Goal: Task Accomplishment & Management: Use online tool/utility

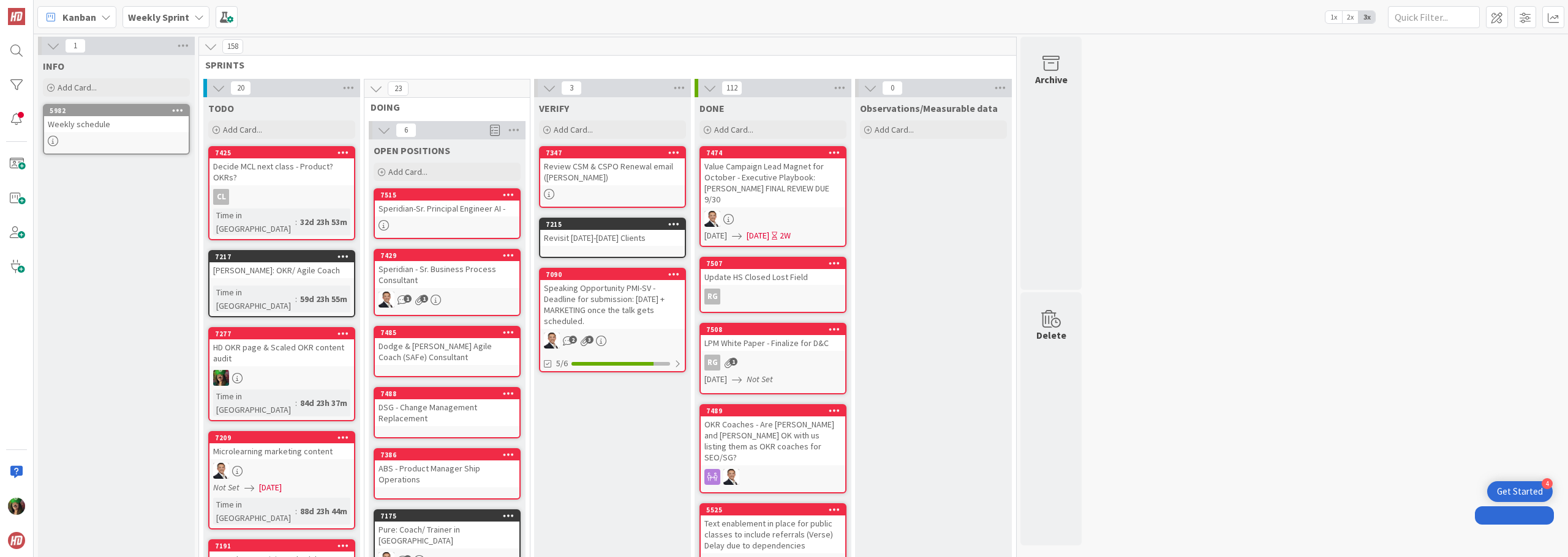
click at [179, 15] on b "Weekly Sprint" at bounding box center [158, 17] width 62 height 12
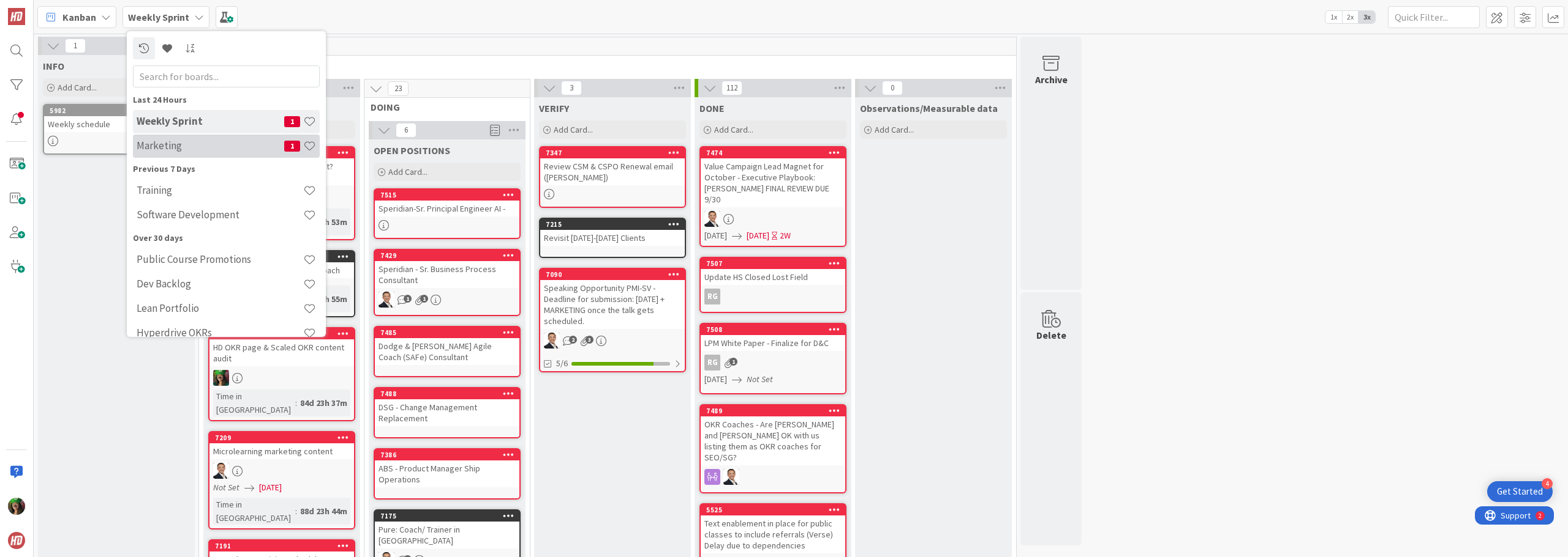
click at [153, 145] on h4 "Marketing" at bounding box center [210, 145] width 147 height 12
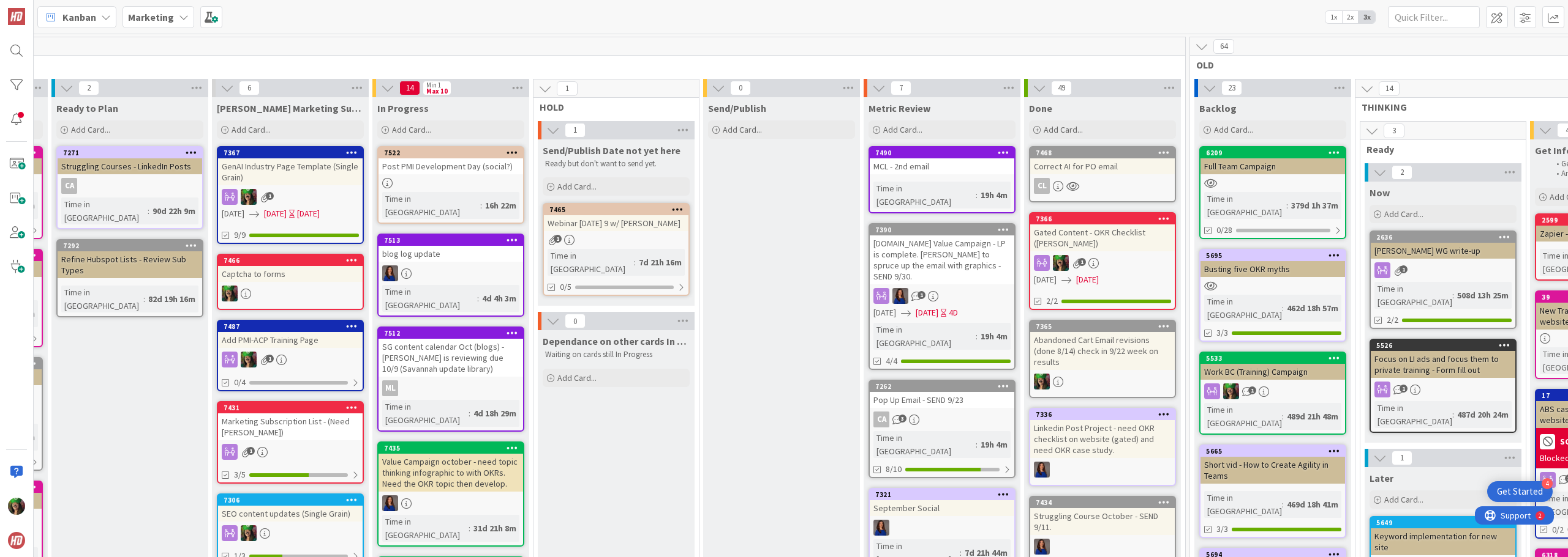
scroll to position [0, 299]
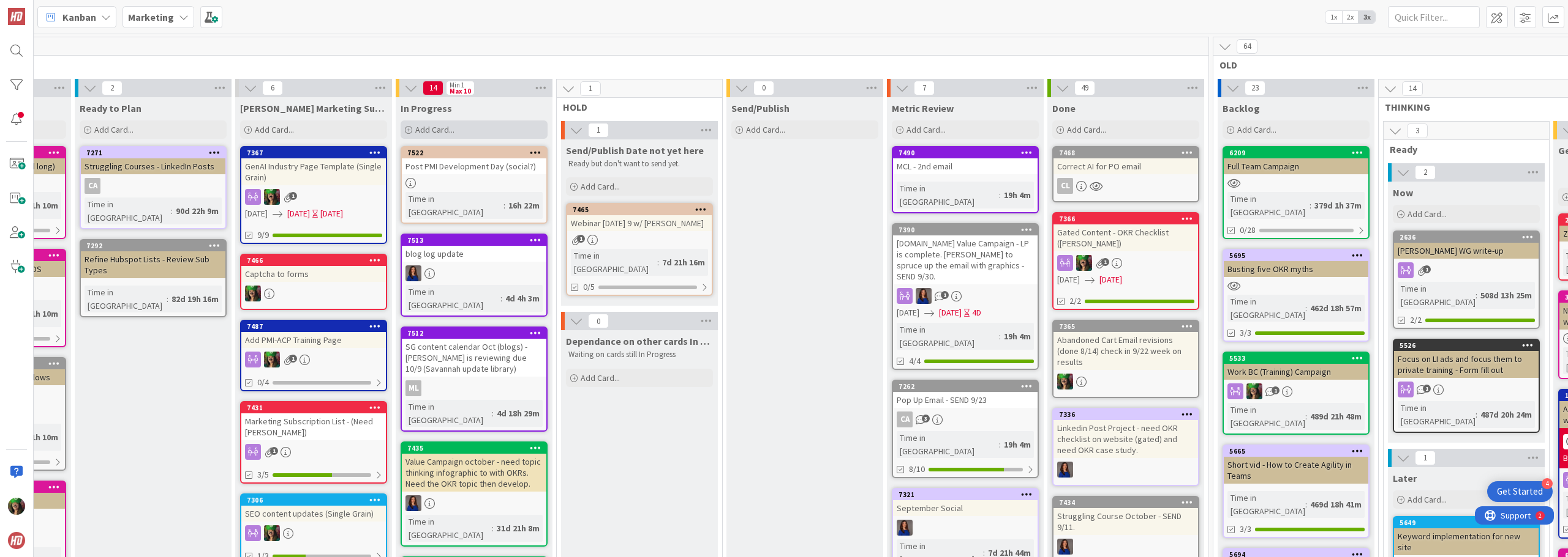
click at [450, 130] on span "Add Card..." at bounding box center [434, 129] width 39 height 11
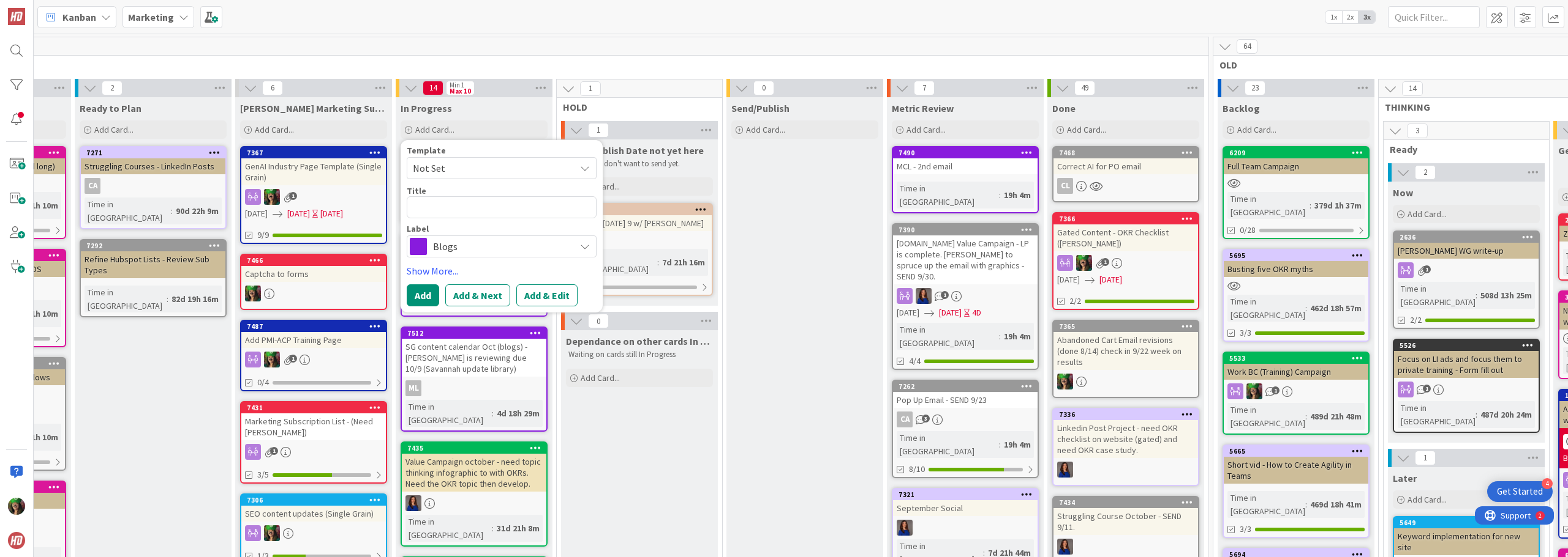
click at [447, 250] on span "Blogs" at bounding box center [501, 247] width 136 height 17
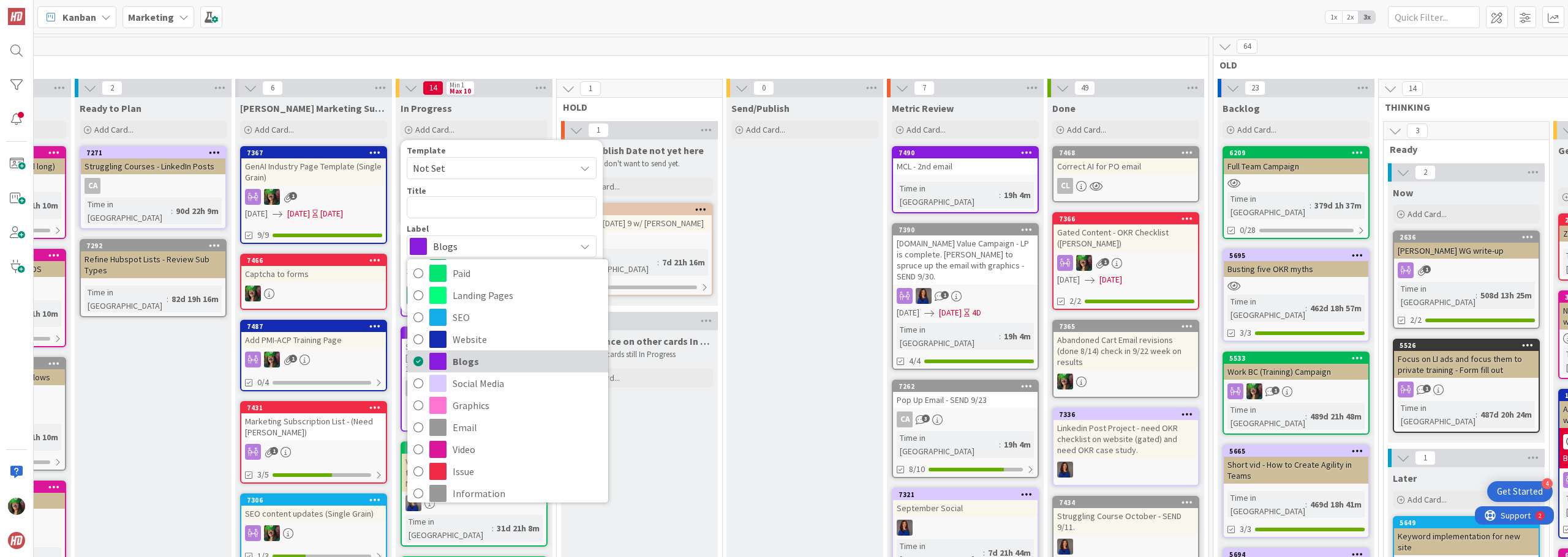
scroll to position [131, 0]
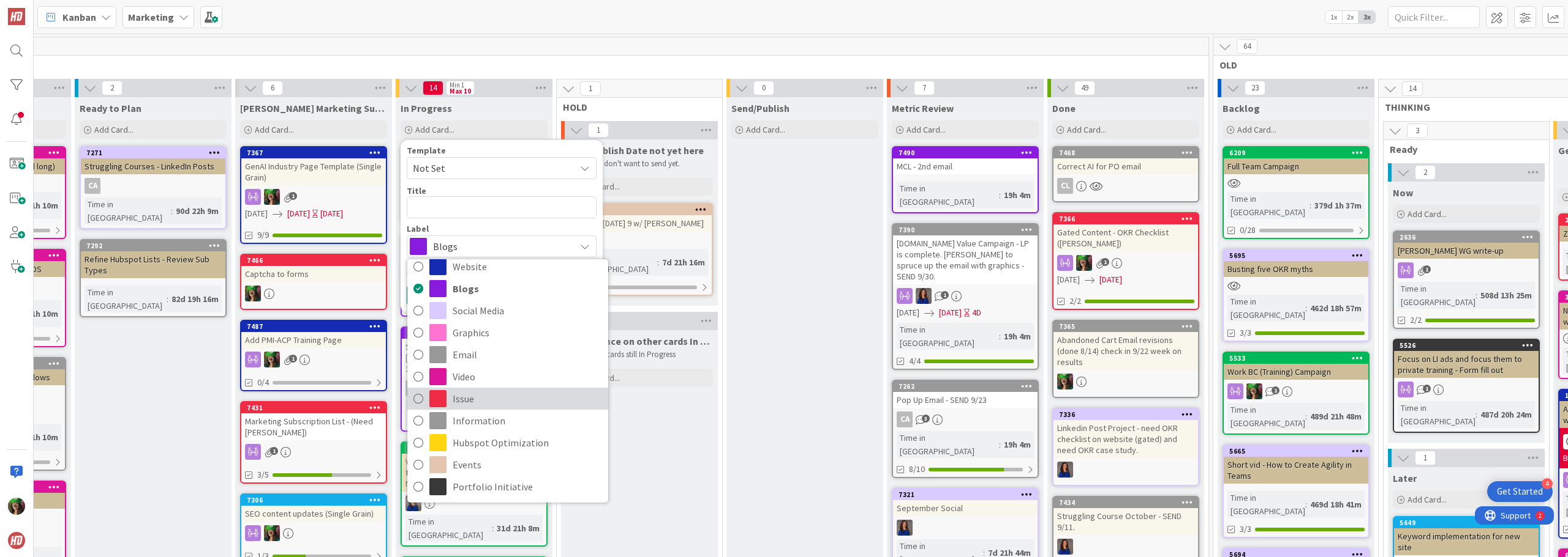
click at [485, 403] on span "Issue" at bounding box center [527, 399] width 149 height 19
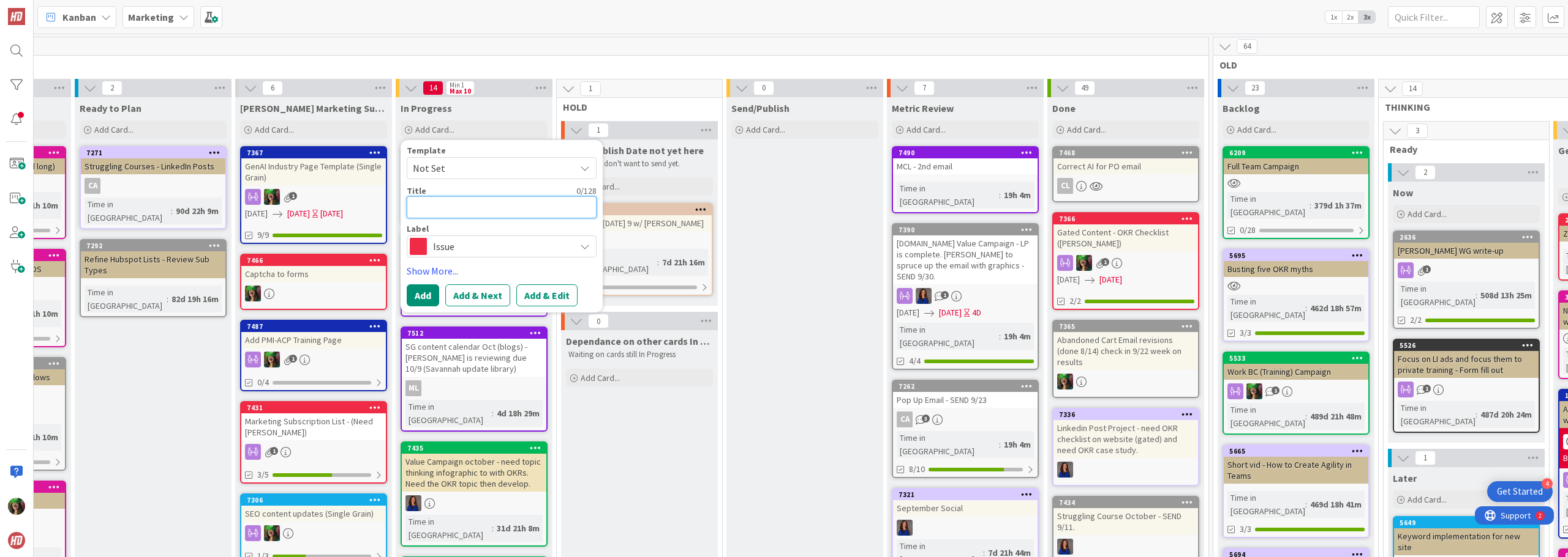
click at [447, 197] on textarea at bounding box center [502, 208] width 190 height 22
type textarea "x"
type textarea "HS"
type textarea "x"
type textarea "HS"
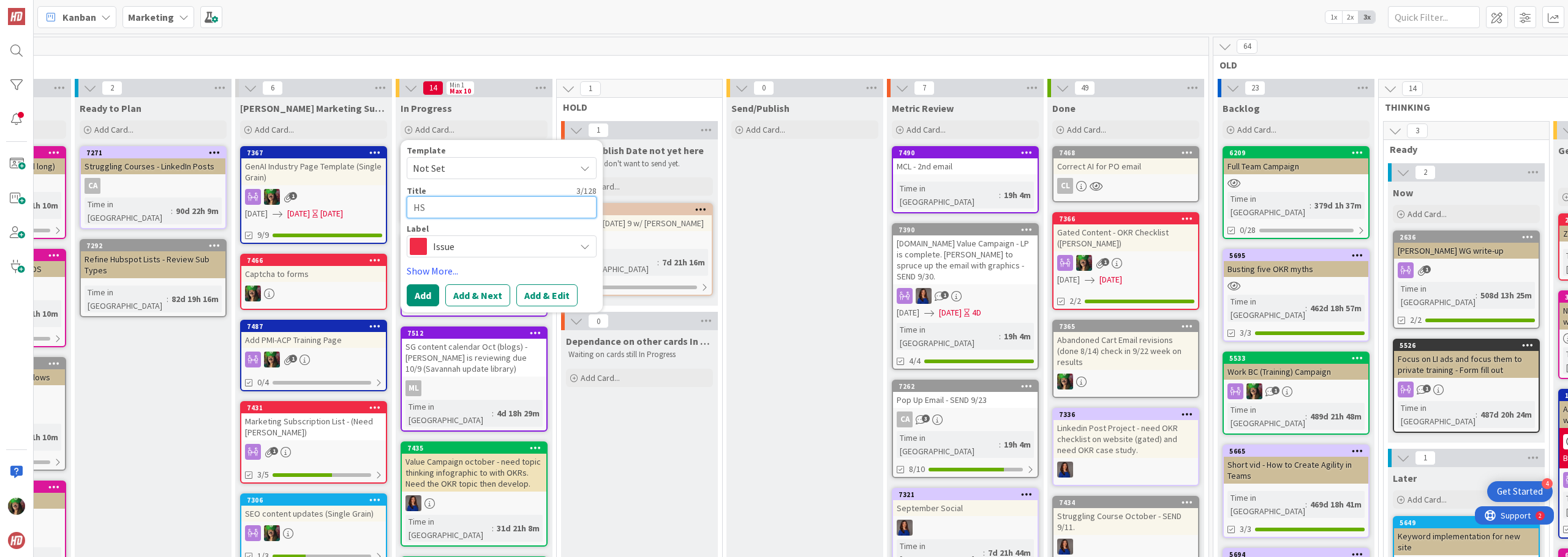
type textarea "x"
type textarea "HS e"
type textarea "x"
type textarea "HS em"
type textarea "x"
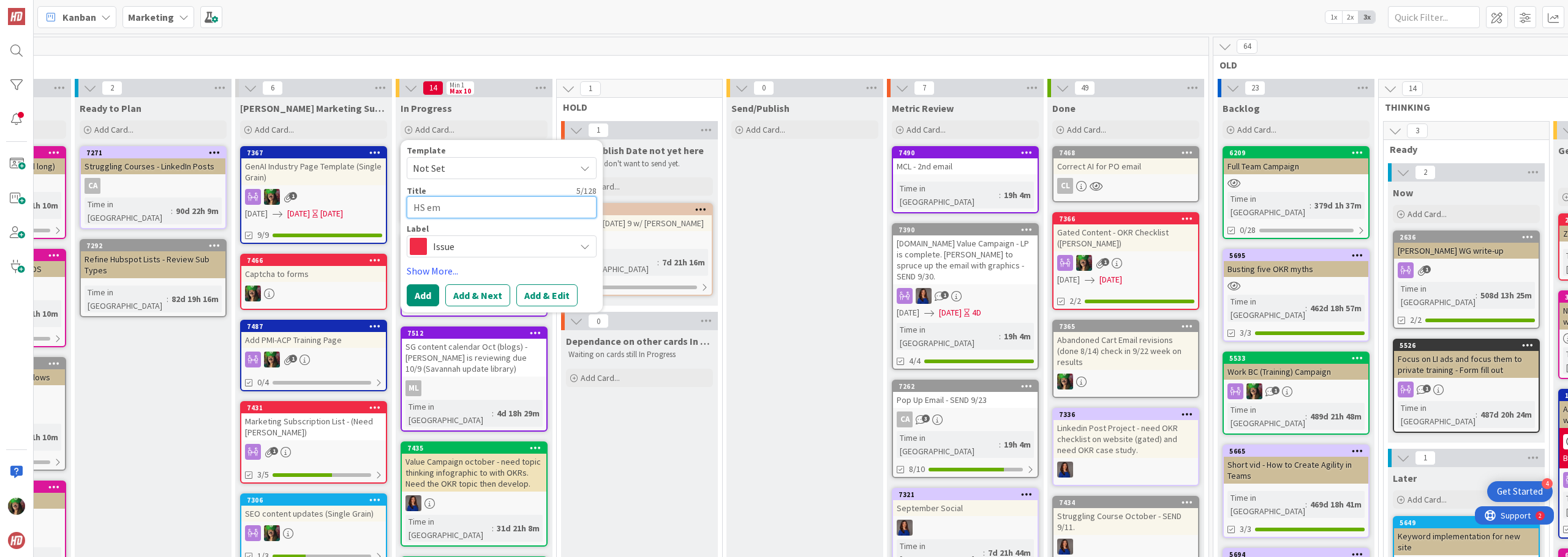
type textarea "HS ema"
type textarea "x"
type textarea "HS emai"
type textarea "x"
type textarea "HS email"
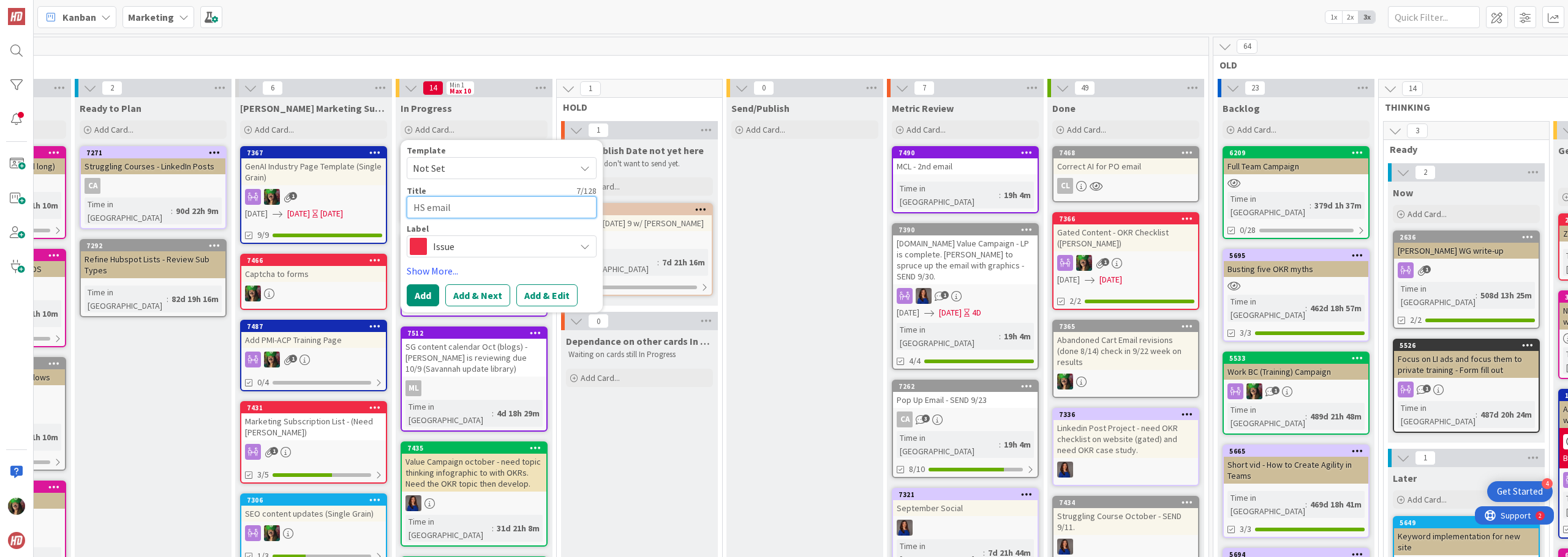
type textarea "x"
type textarea "HS email"
type textarea "x"
type textarea "HS email w"
type textarea "x"
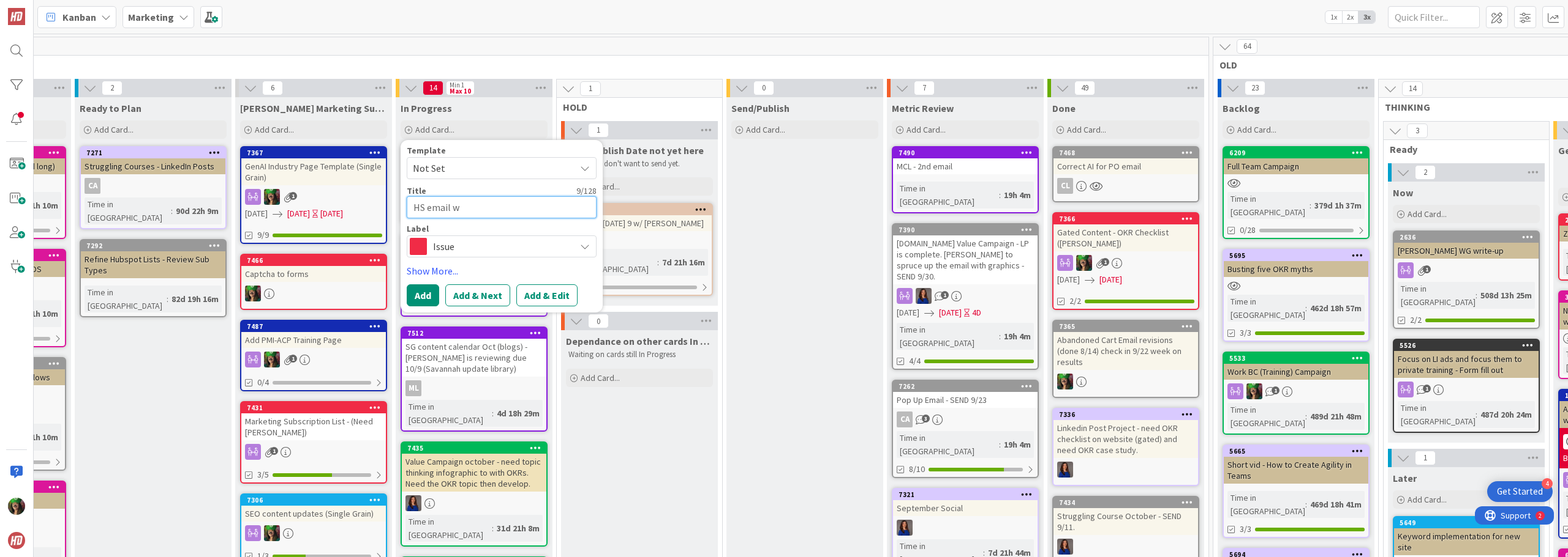
type textarea "HS email wo"
type textarea "x"
type textarea "HS email wor"
type textarea "x"
type textarea "HS email work"
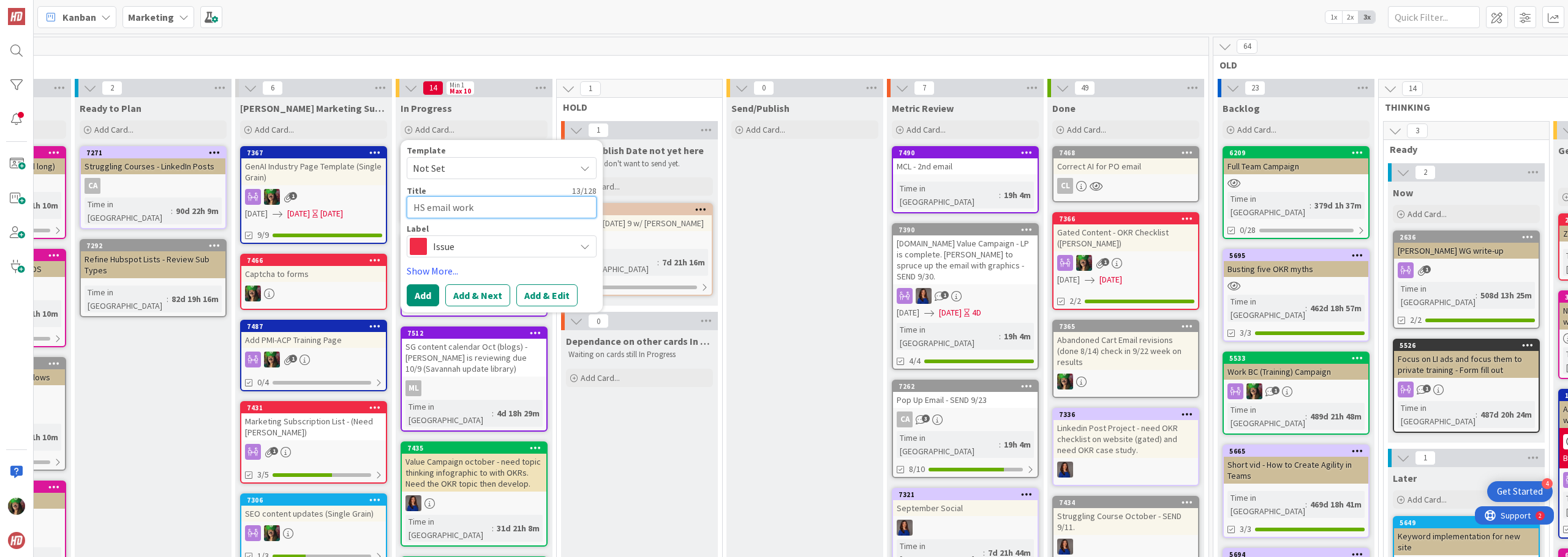
type textarea "x"
type textarea "HS email workf"
type textarea "x"
type textarea "HS email workfl"
type textarea "x"
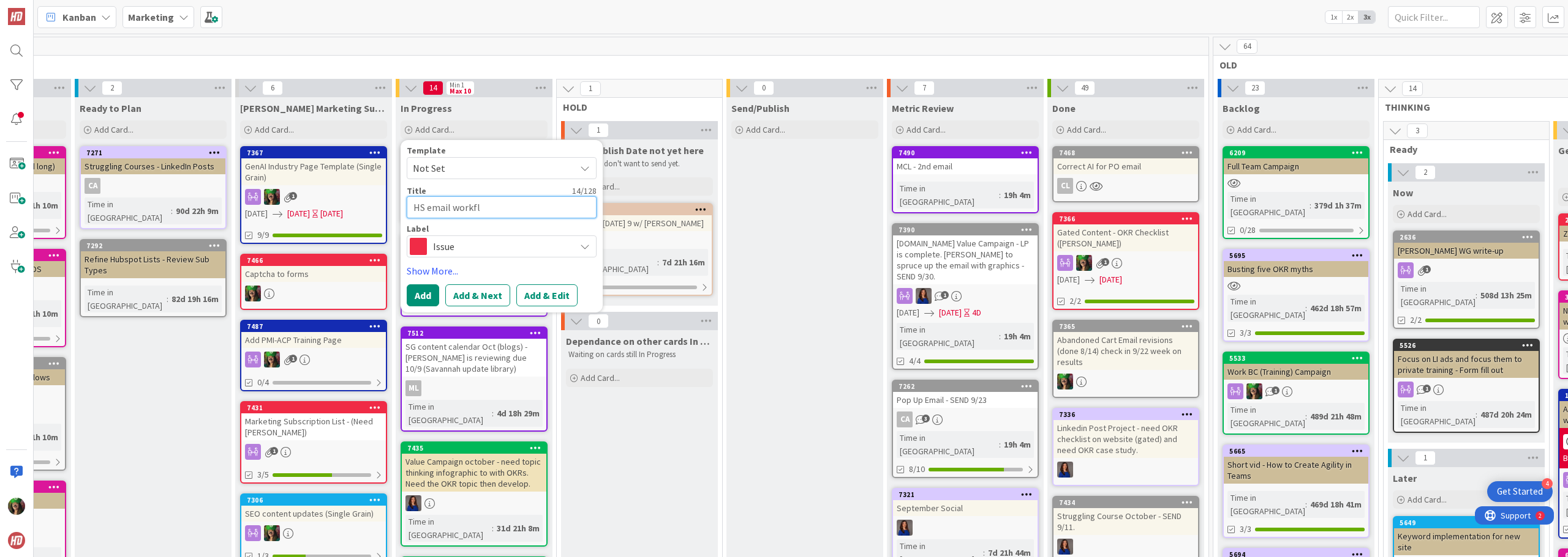
type textarea "HS email workflo"
type textarea "x"
type textarea "HS email workflow"
type textarea "x"
type textarea "HS email workflow"
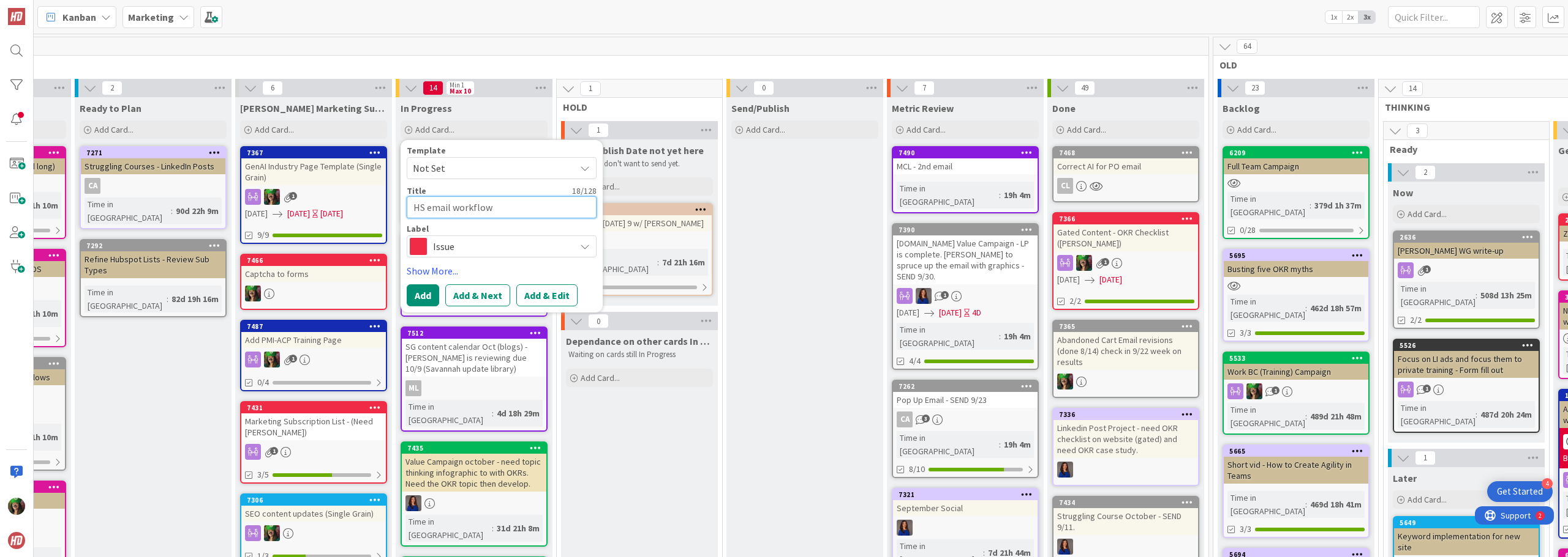
type textarea "x"
type textarea "HS email workflow &"
type textarea "x"
type textarea "HS email workflow &"
type textarea "x"
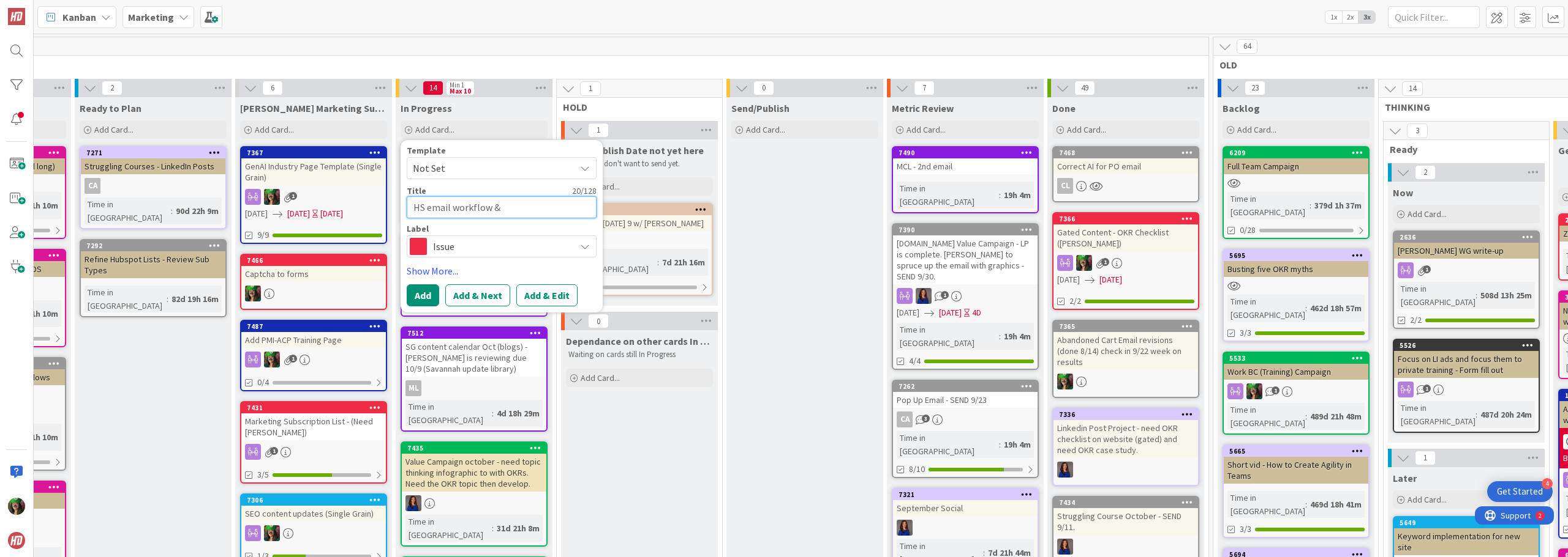
type textarea "HS email workflow & f"
type textarea "x"
type textarea "HS email workflow & fo"
type textarea "x"
type textarea "HS email workflow & for"
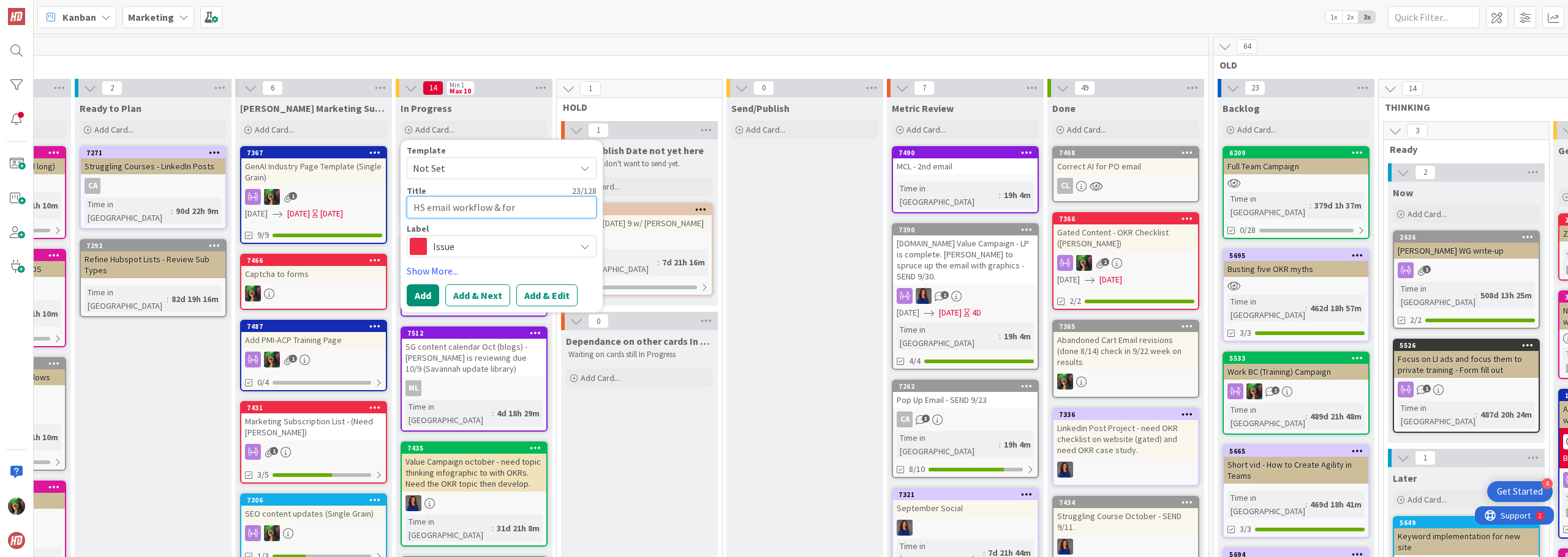
type textarea "x"
type textarea "HS email workflow & form"
type textarea "x"
type textarea "HS email workflow & forms"
type textarea "x"
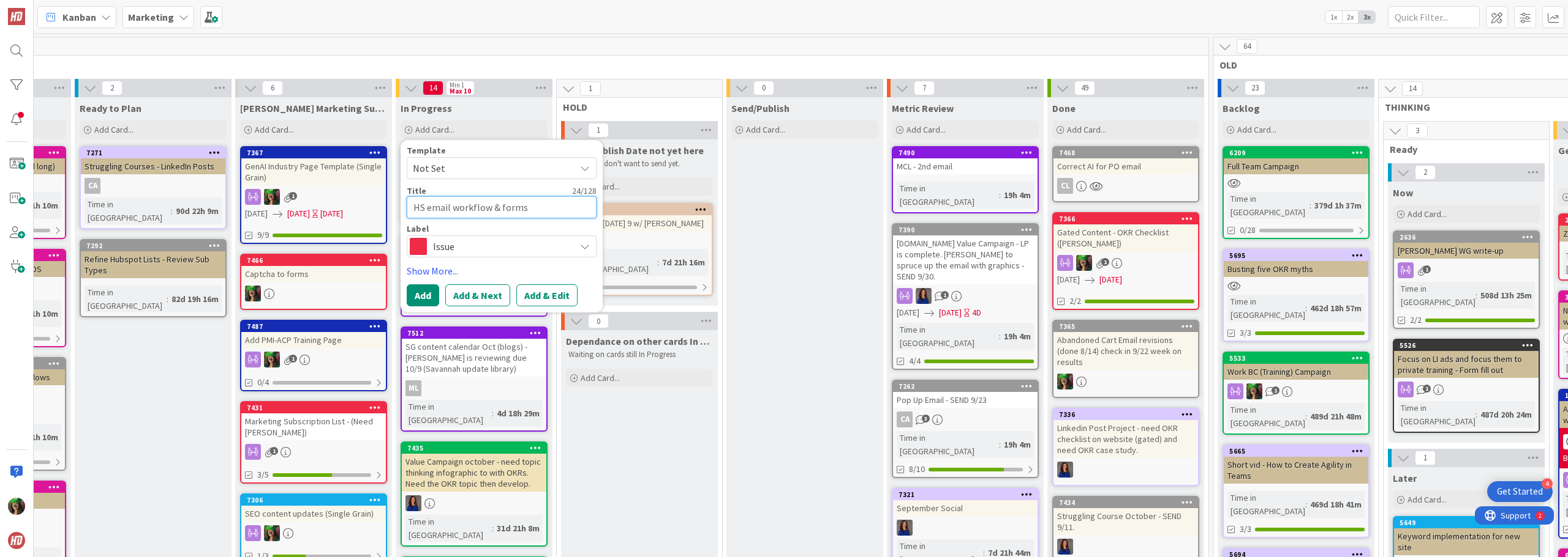
type textarea "HS email workflow & forms"
type textarea "x"
type textarea "HS email workflow & forms au"
type textarea "x"
type textarea "HS email workflow & forms audi"
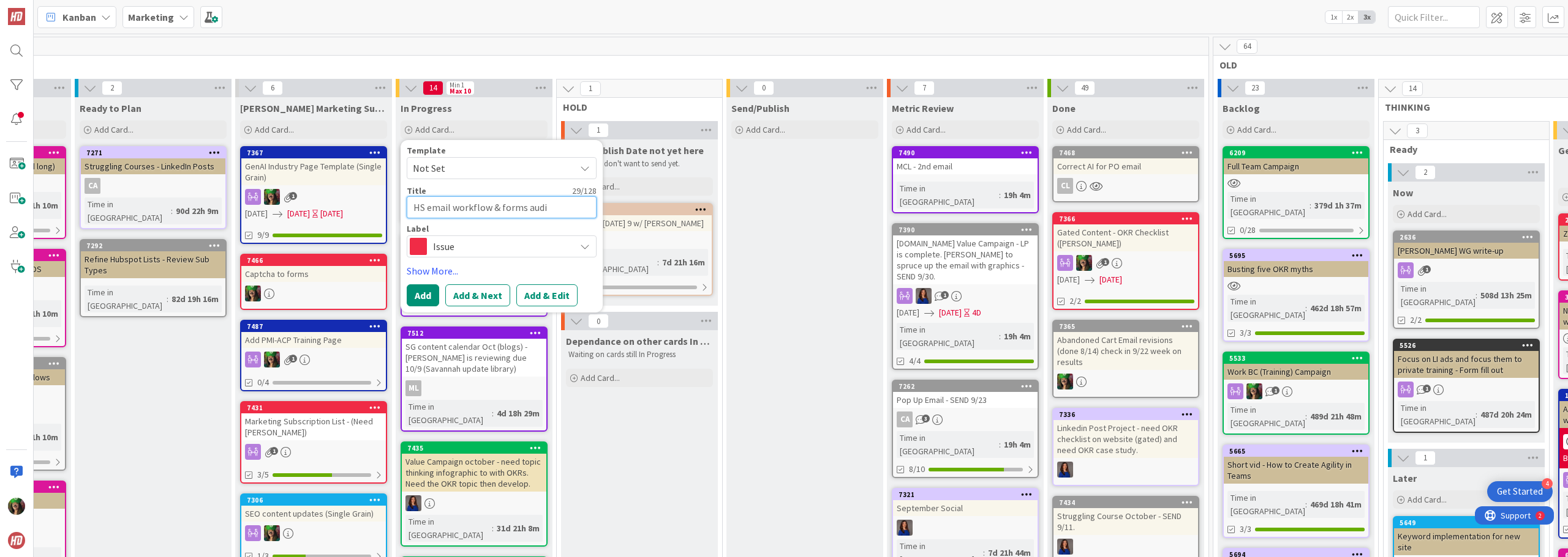
type textarea "x"
type textarea "HS email workflow & forms audit"
type textarea "x"
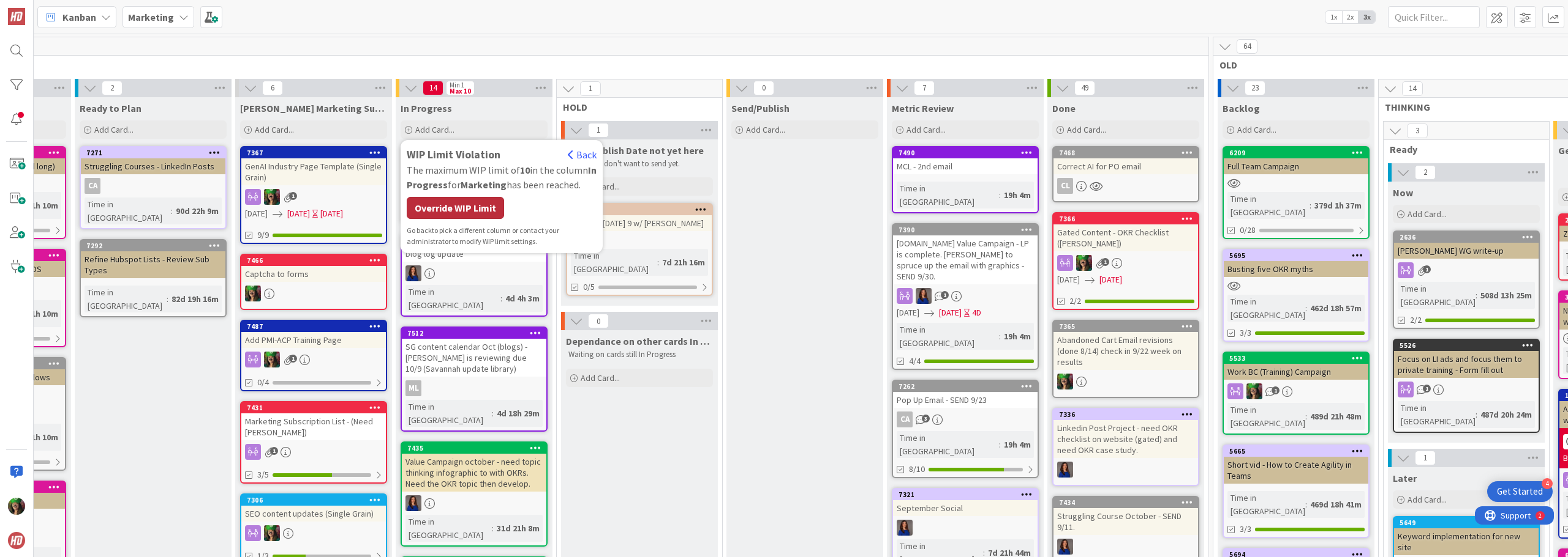
click at [444, 205] on div "Override WIP Limit" at bounding box center [455, 209] width 97 height 22
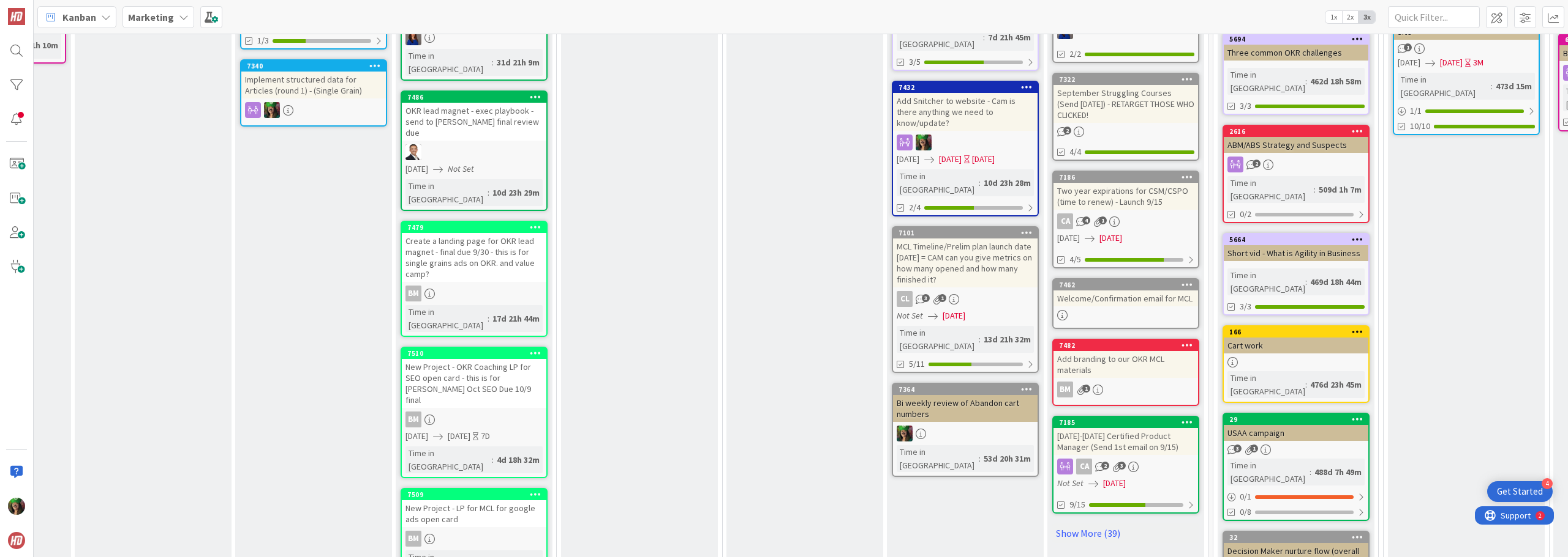
scroll to position [550, 299]
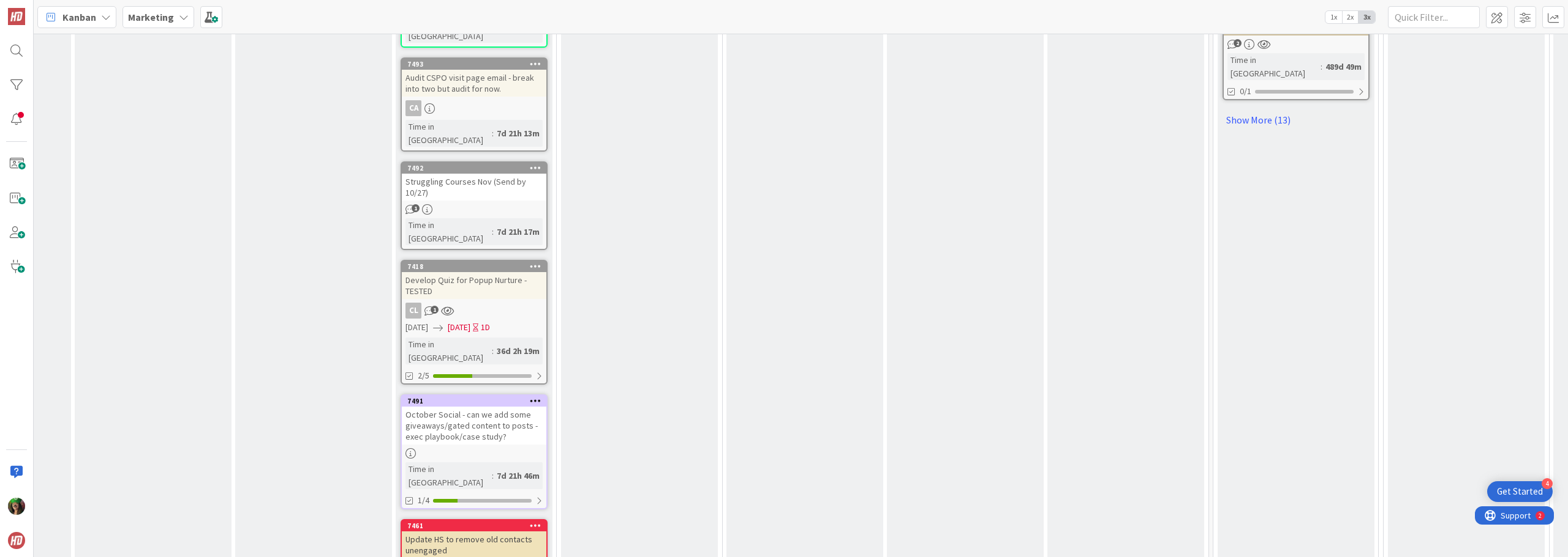
scroll to position [744, 299]
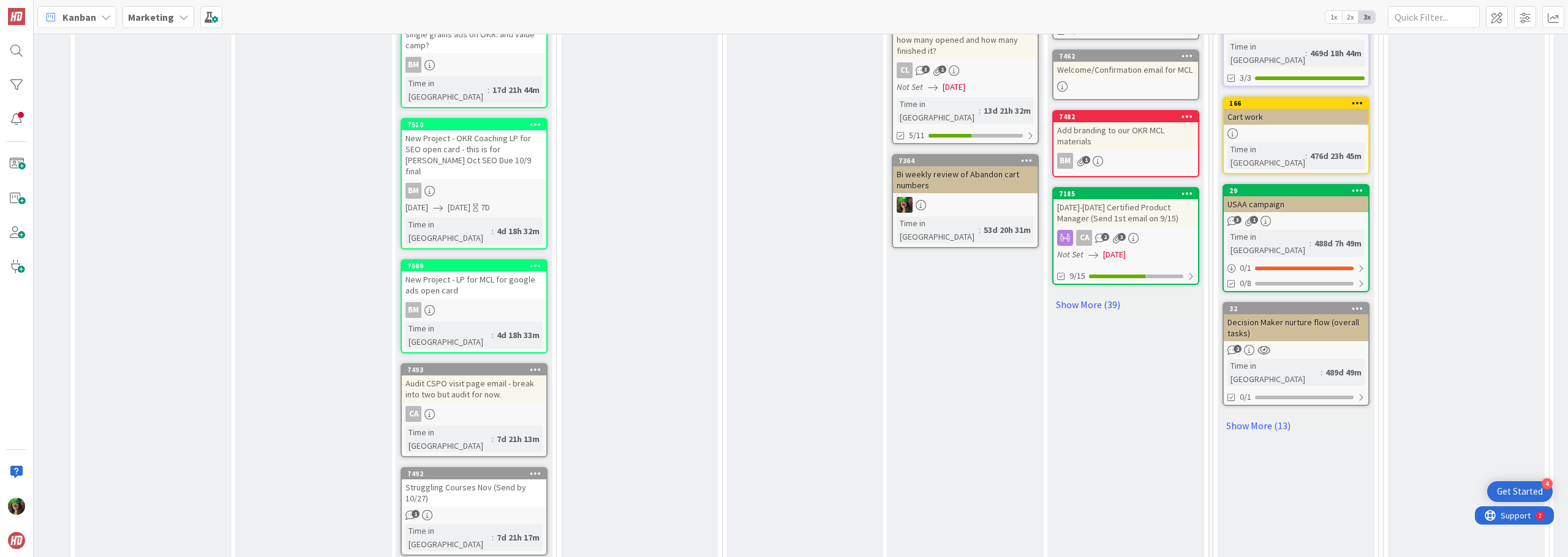
click at [136, 22] on b "Marketing" at bounding box center [150, 17] width 46 height 12
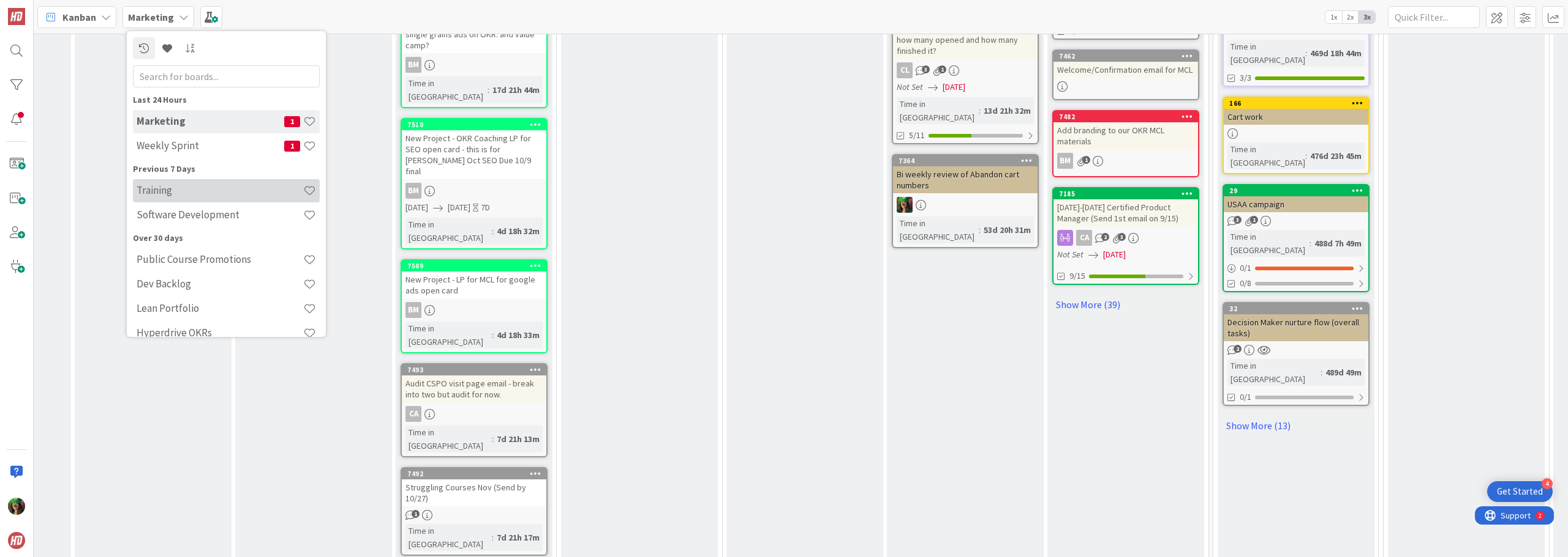
click at [139, 199] on div "Training" at bounding box center [227, 190] width 186 height 23
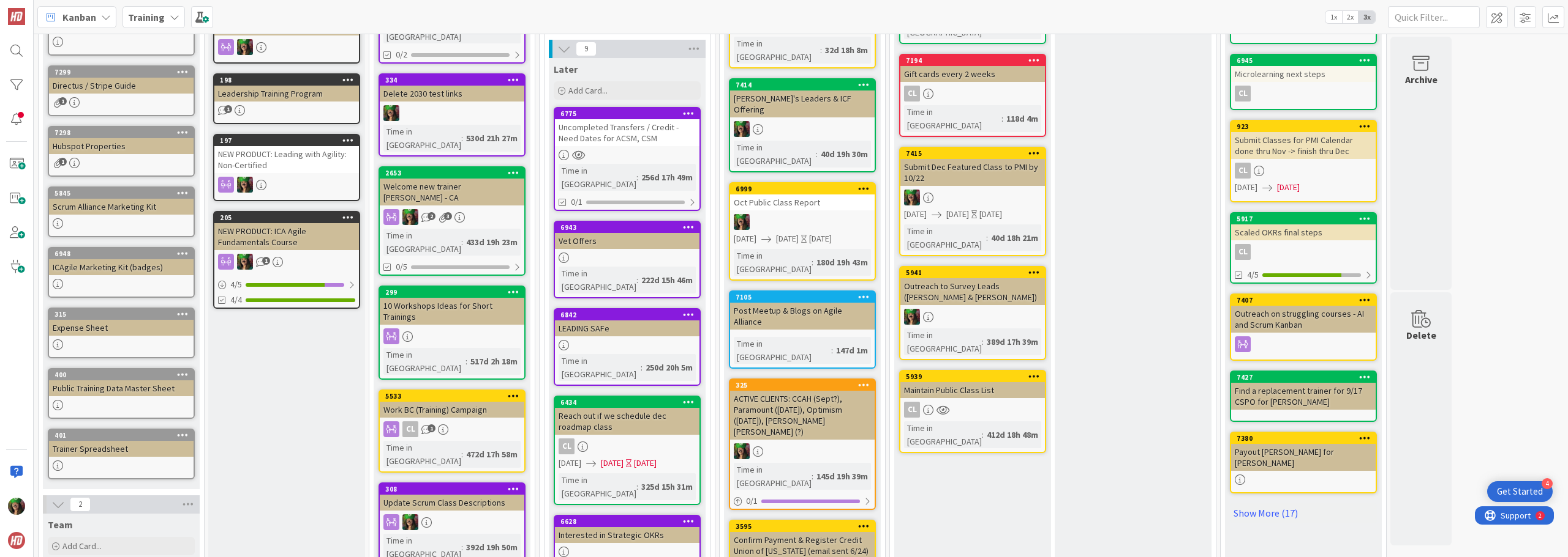
click at [969, 383] on div "Maintain Public Class List" at bounding box center [972, 390] width 144 height 16
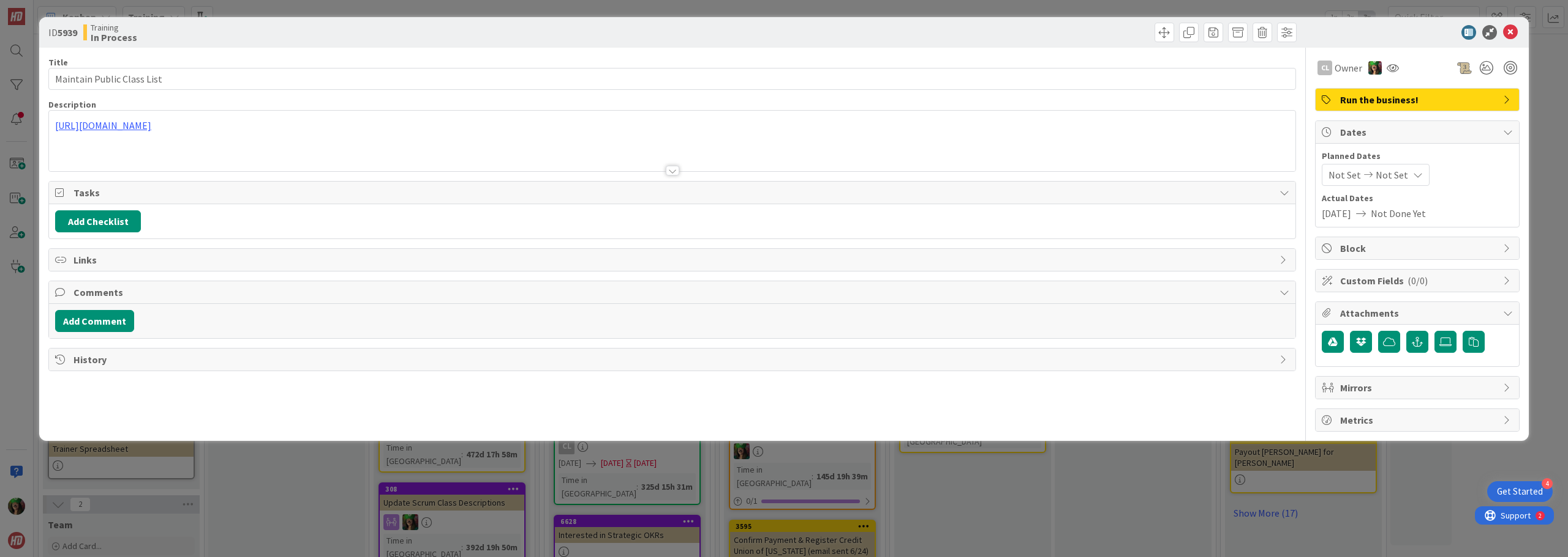
click at [411, 123] on div "[URL][DOMAIN_NAME]" at bounding box center [672, 141] width 1246 height 61
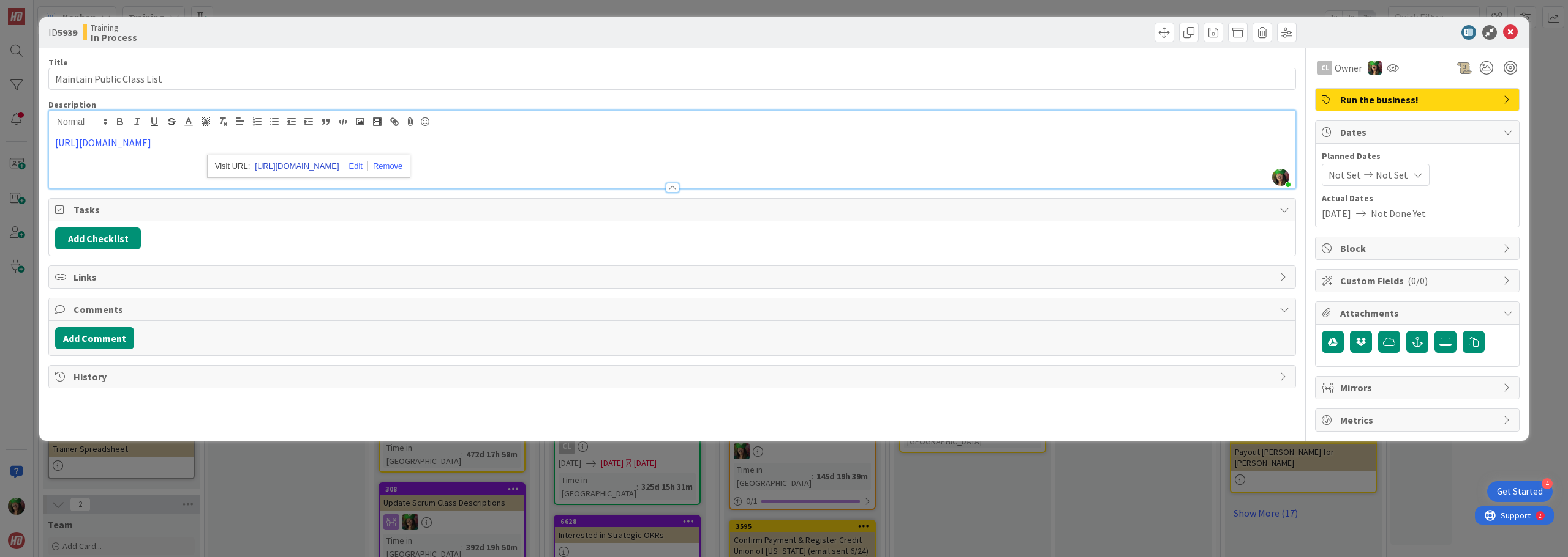
click at [328, 167] on link "[URL][DOMAIN_NAME]" at bounding box center [296, 166] width 84 height 16
click at [1515, 32] on icon at bounding box center [1510, 33] width 15 height 15
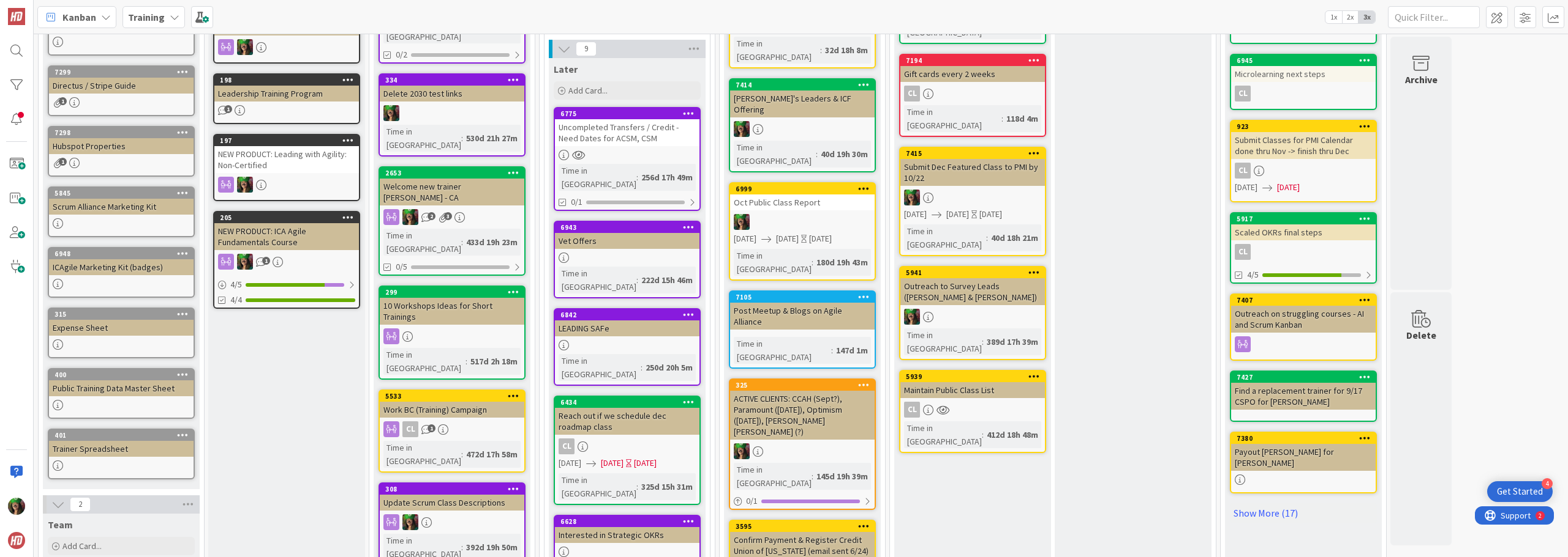
click at [172, 19] on icon at bounding box center [174, 17] width 10 height 10
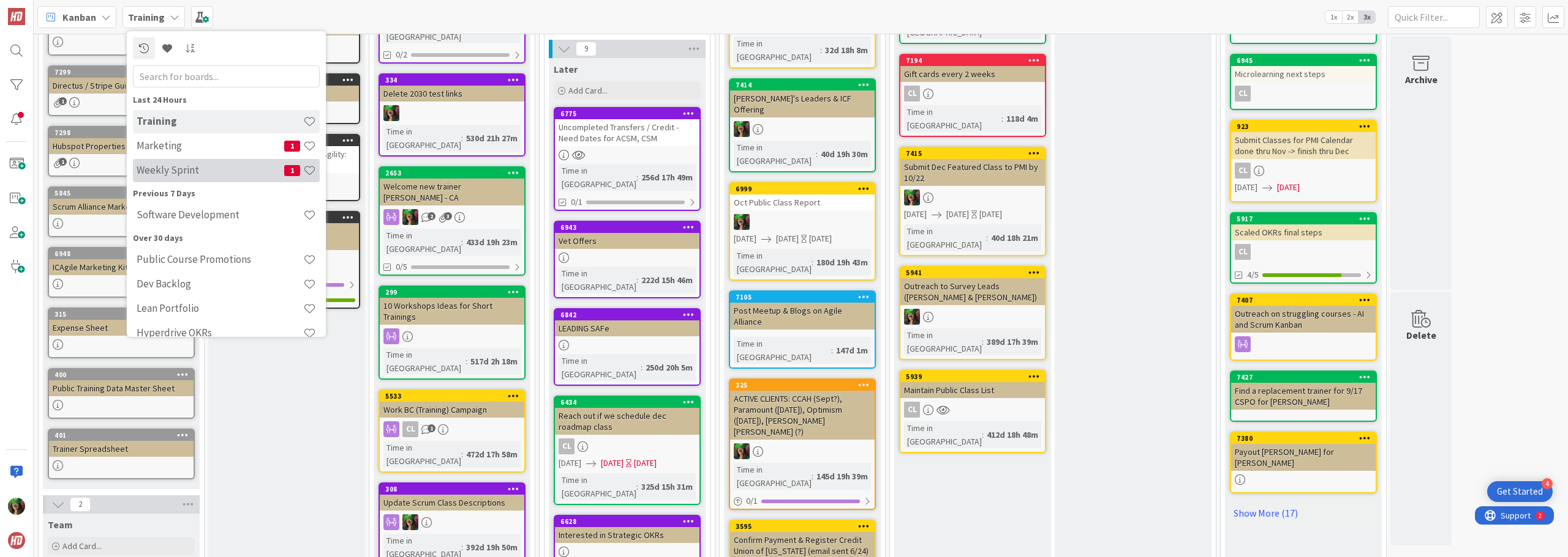
click at [177, 175] on h4 "Weekly Sprint" at bounding box center [210, 170] width 147 height 12
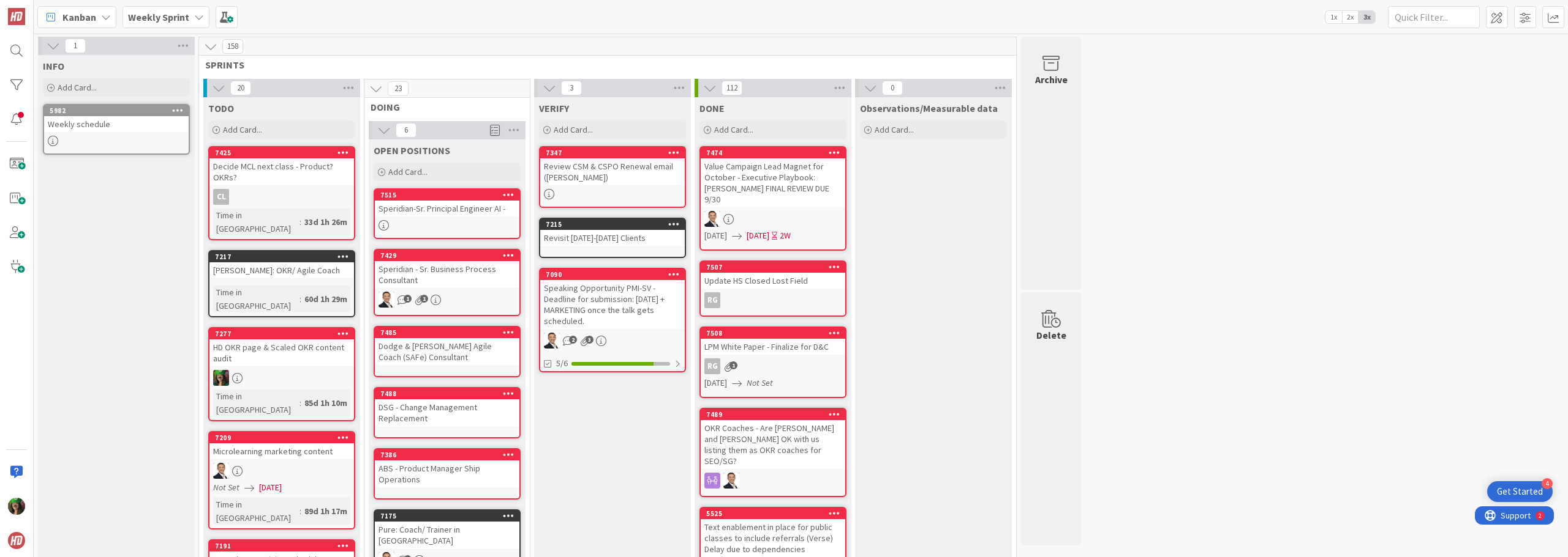
click at [148, 23] on span "Weekly Sprint" at bounding box center [158, 18] width 62 height 15
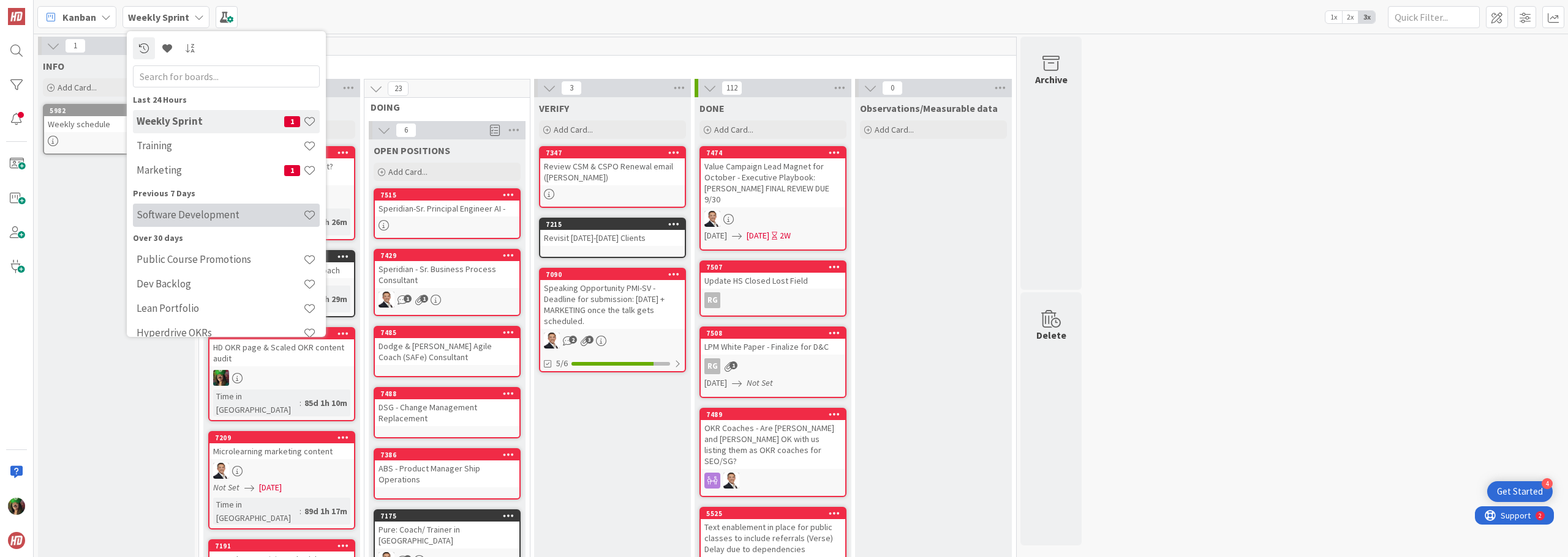
click at [206, 219] on h4 "Software Development" at bounding box center [219, 214] width 167 height 12
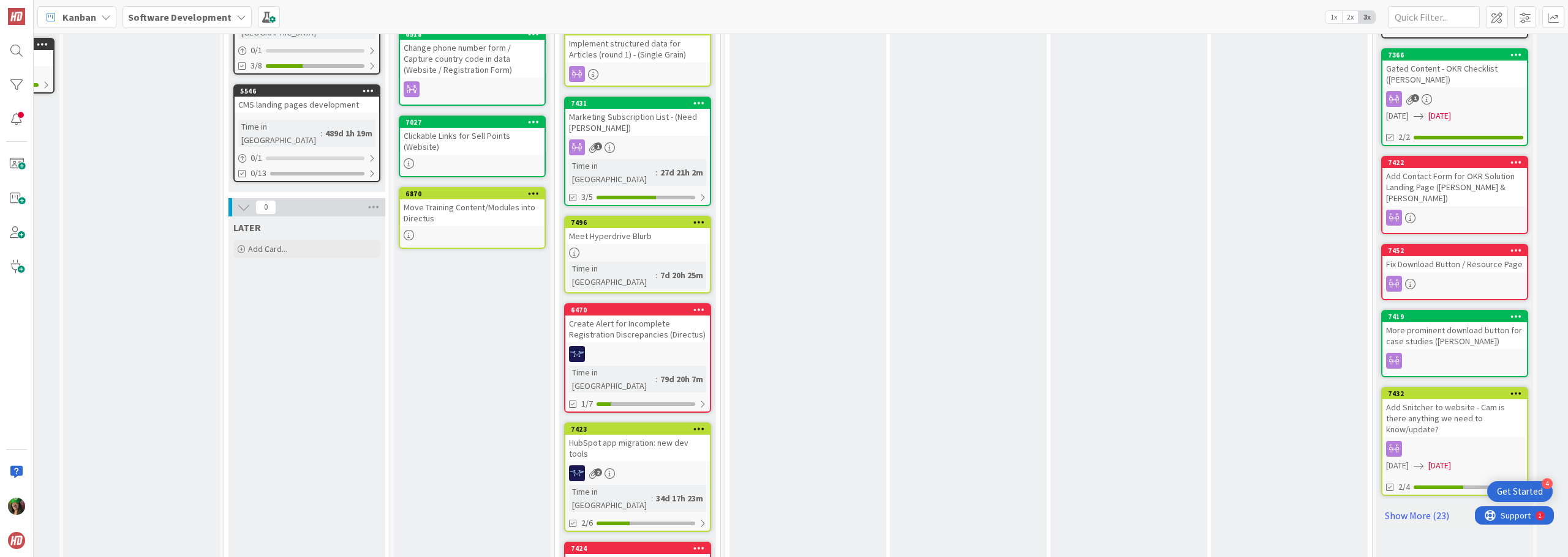
scroll to position [550, 135]
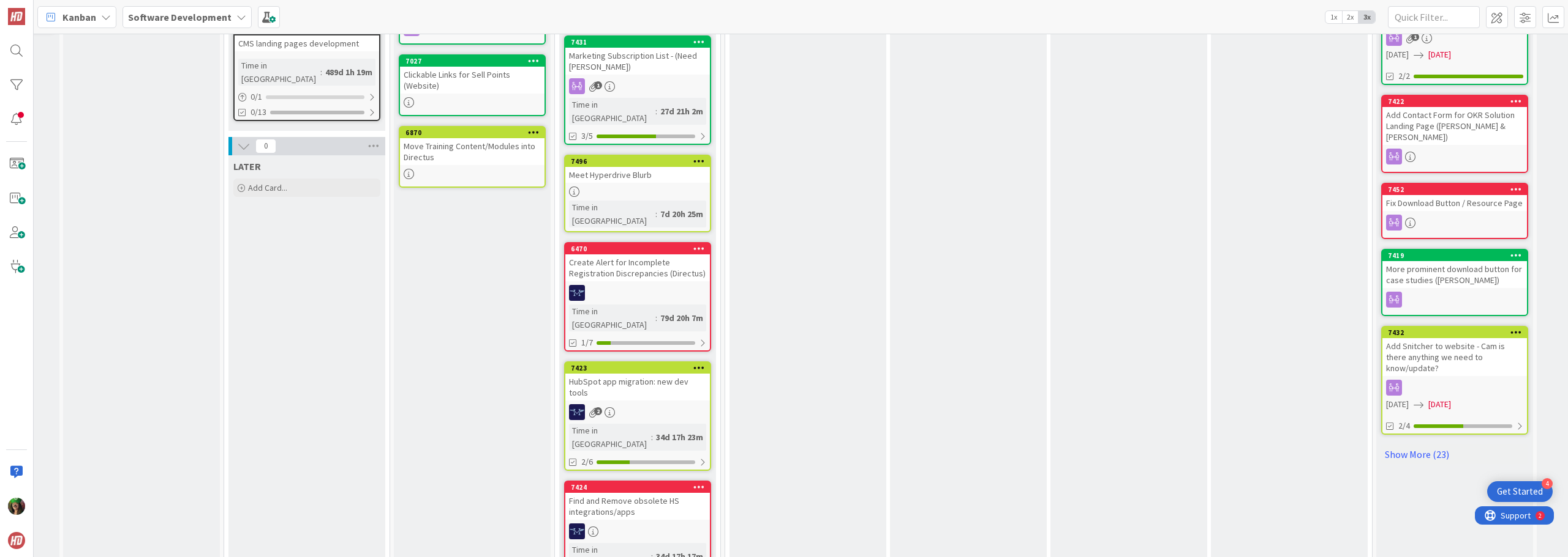
click at [648, 493] on div "Find and Remove obsolete HS integrations/apps" at bounding box center [637, 506] width 144 height 27
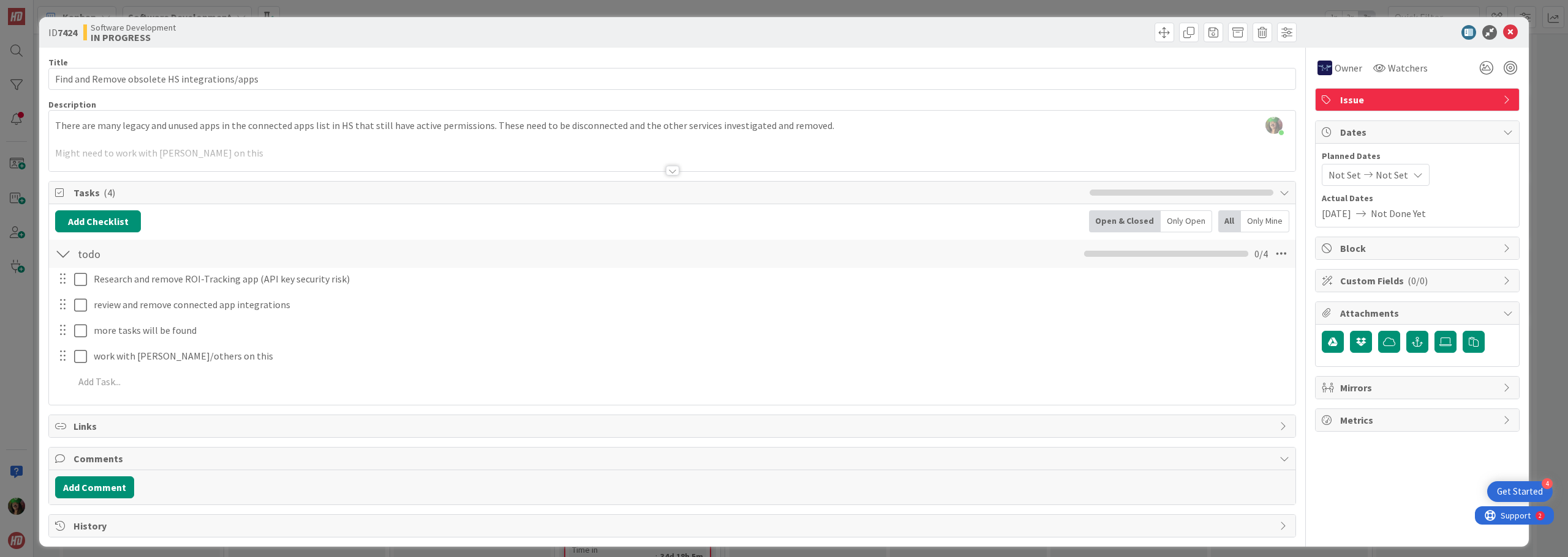
click at [668, 169] on div at bounding box center [672, 170] width 13 height 10
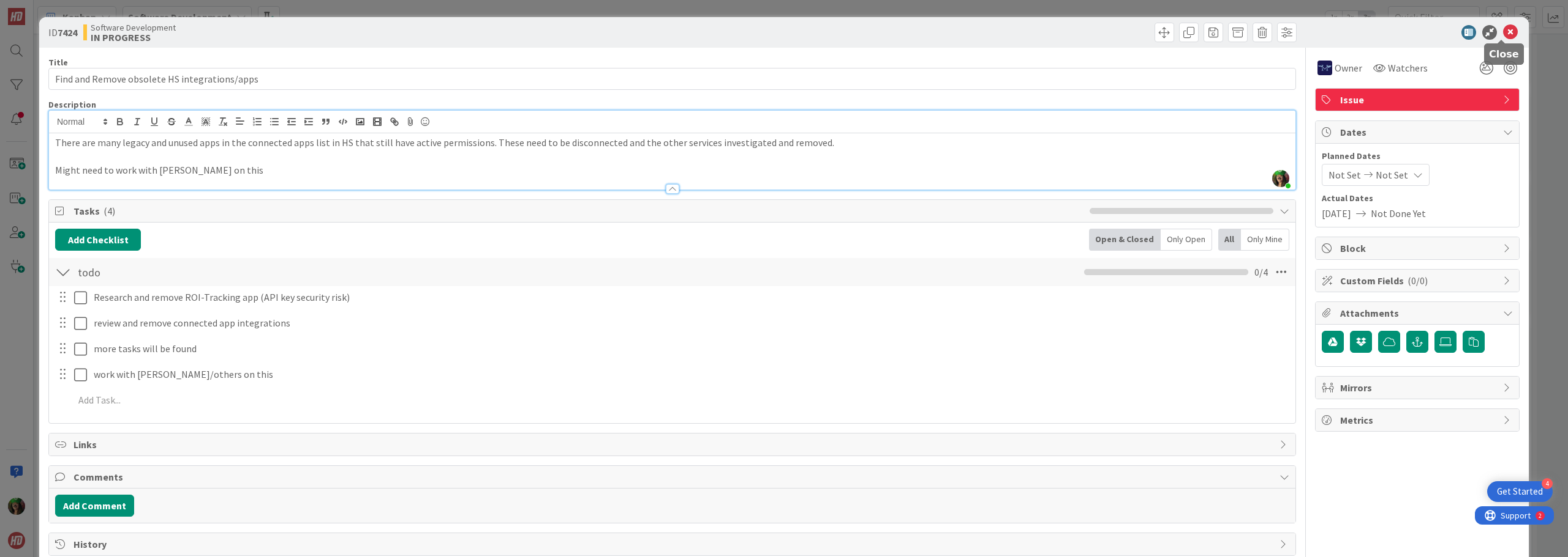
click at [1503, 34] on icon at bounding box center [1510, 33] width 15 height 15
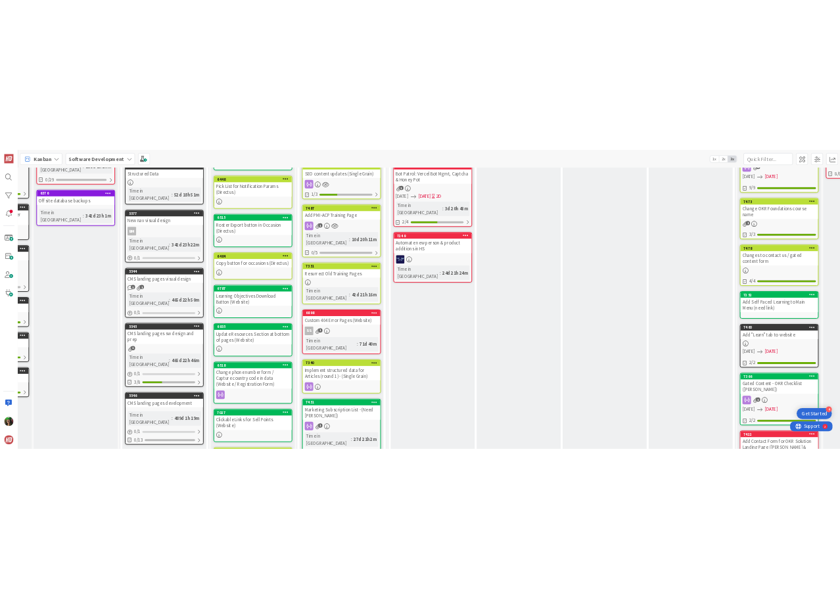
scroll to position [66, 145]
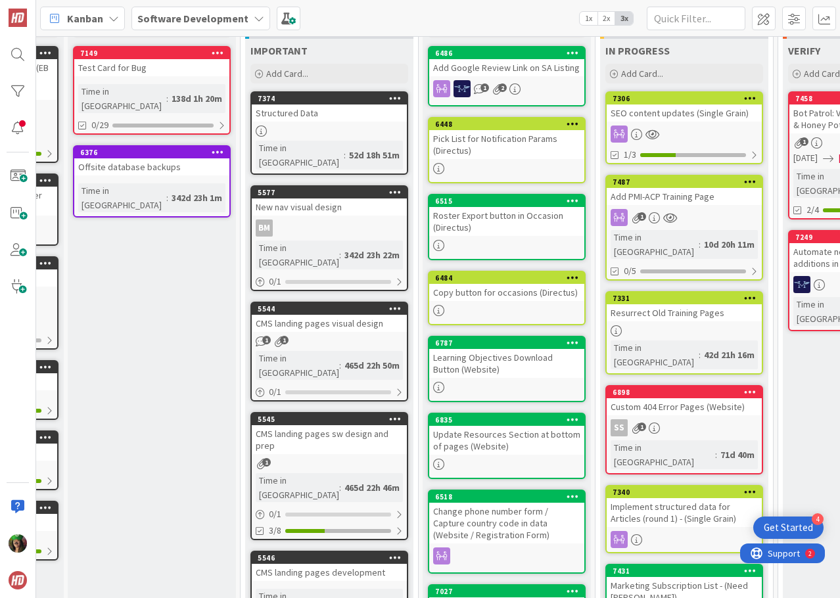
click at [99, 16] on span "Kanban" at bounding box center [85, 19] width 36 height 16
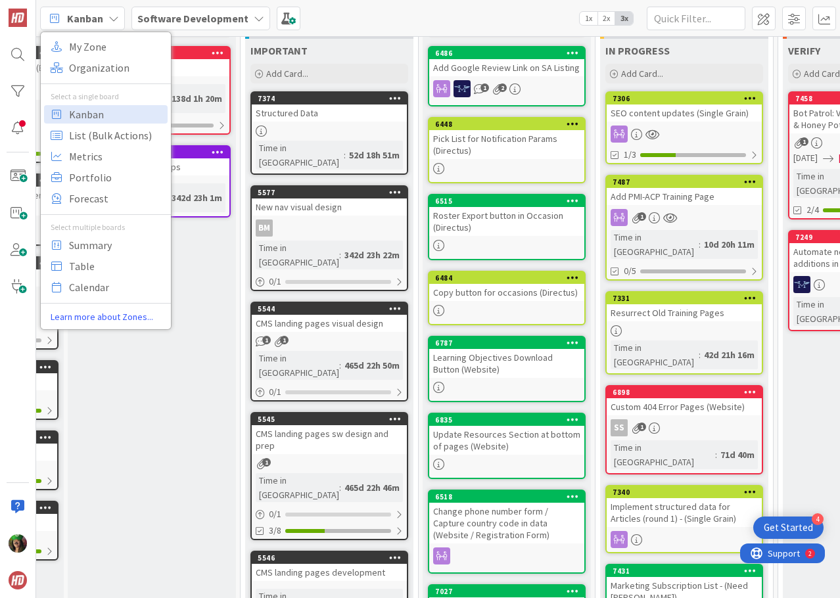
click at [179, 15] on b "Software Development" at bounding box center [192, 18] width 111 height 13
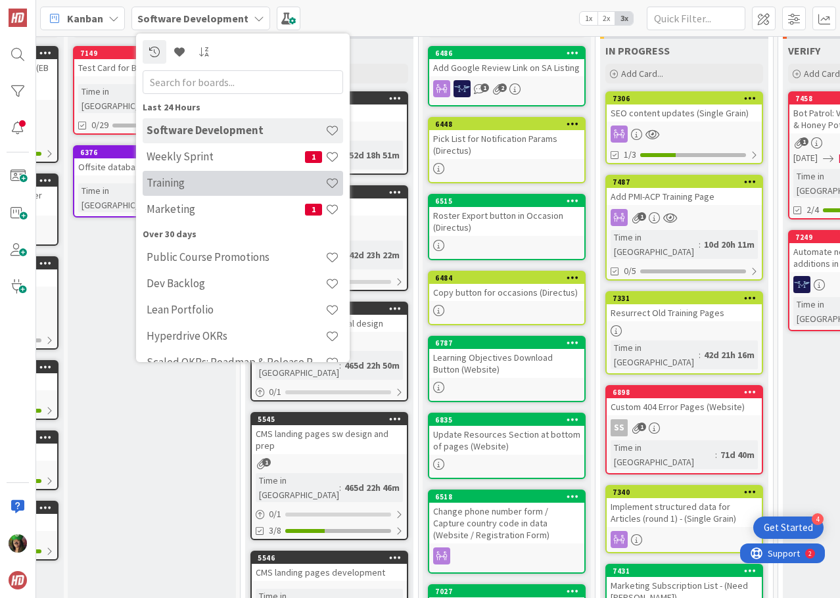
click at [169, 179] on h4 "Training" at bounding box center [235, 182] width 179 height 13
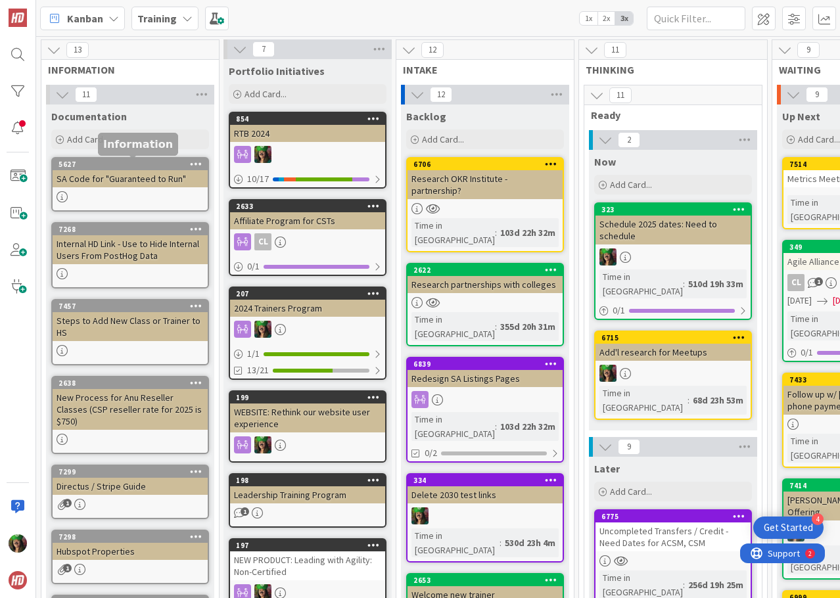
click at [114, 179] on div "SA Code for "Guaranteed to Run"" at bounding box center [130, 178] width 155 height 17
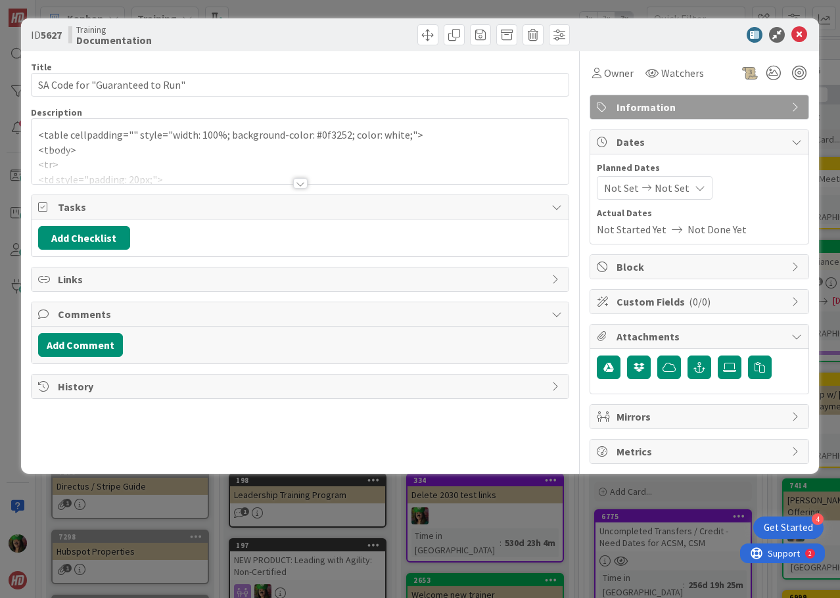
click at [56, 148] on p "<tbody>" at bounding box center [300, 150] width 524 height 15
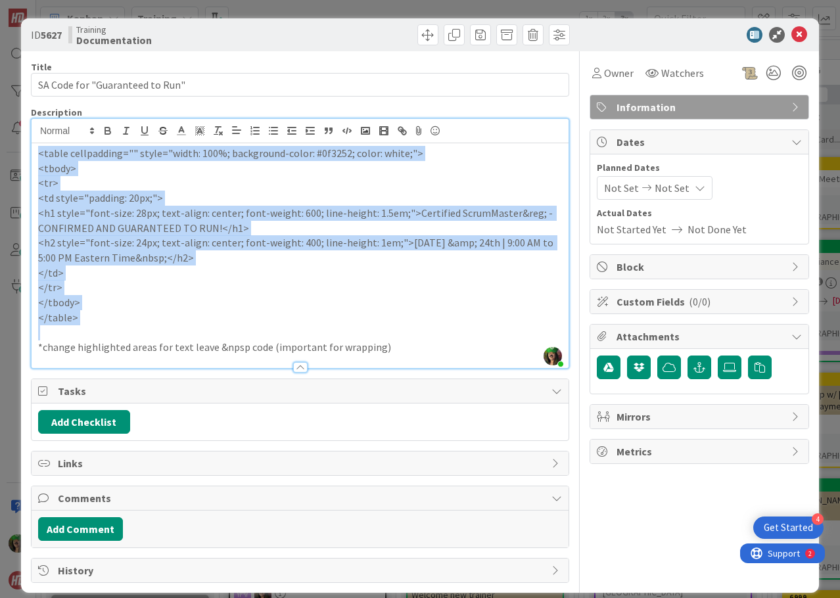
drag, startPoint x: 39, startPoint y: 152, endPoint x: 123, endPoint y: 325, distance: 192.2
click at [123, 325] on div "<table cellpadding="" style="width: 100%; background-color: #0f3252; color: whi…" at bounding box center [300, 255] width 537 height 225
copy div "<table cellpadding="" style="width: 100%; background-color: #0f3252; color: whi…"
